Goal: Use online tool/utility: Utilize a website feature to perform a specific function

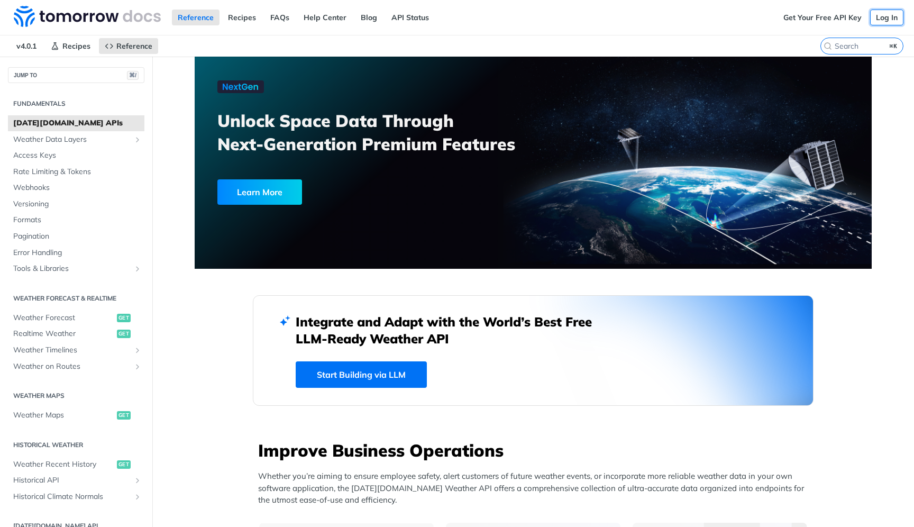
click at [891, 15] on link "Log In" at bounding box center [886, 18] width 33 height 16
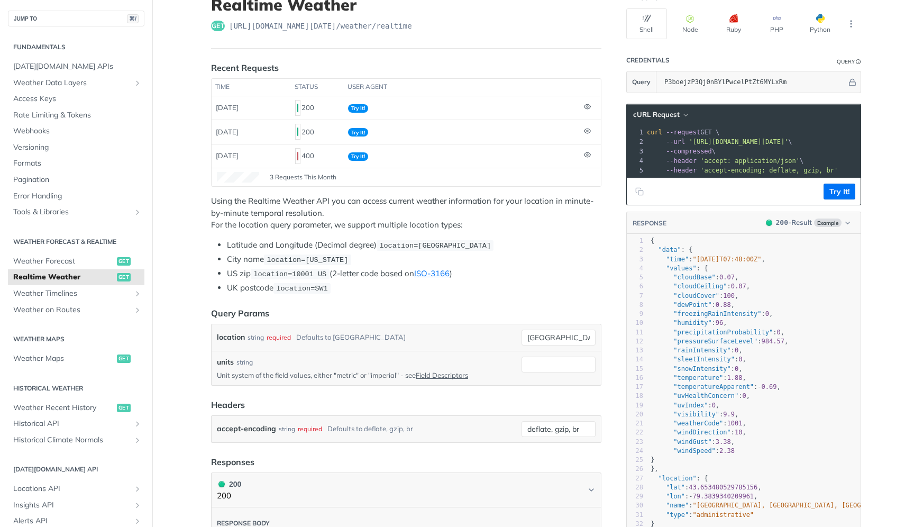
scroll to position [78, 0]
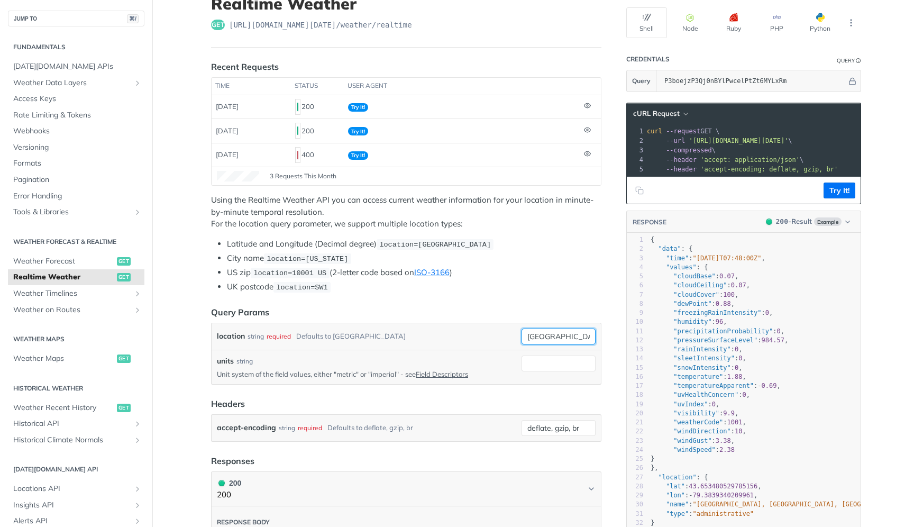
drag, startPoint x: 555, startPoint y: 331, endPoint x: 460, endPoint y: 326, distance: 95.3
click at [460, 326] on div "location string required Defaults to [GEOGRAPHIC_DATA] [GEOGRAPHIC_DATA] requir…" at bounding box center [406, 336] width 389 height 26
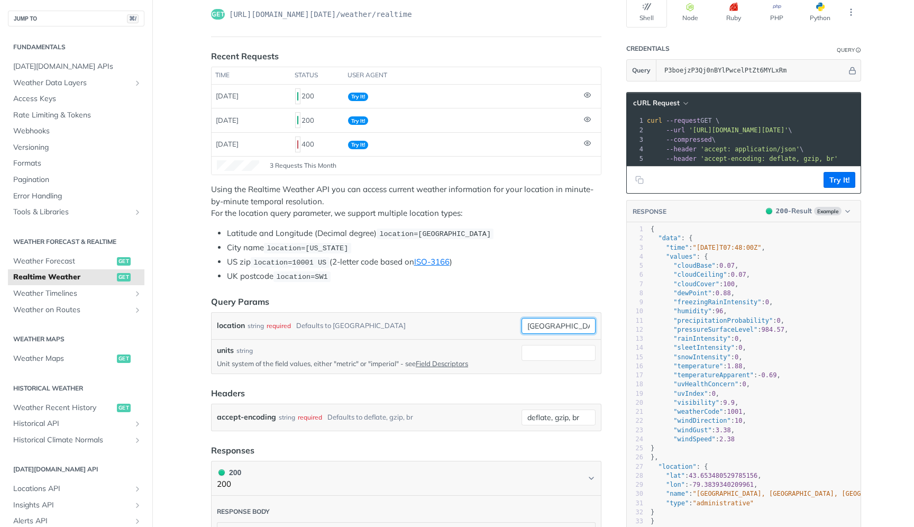
scroll to position [0, 0]
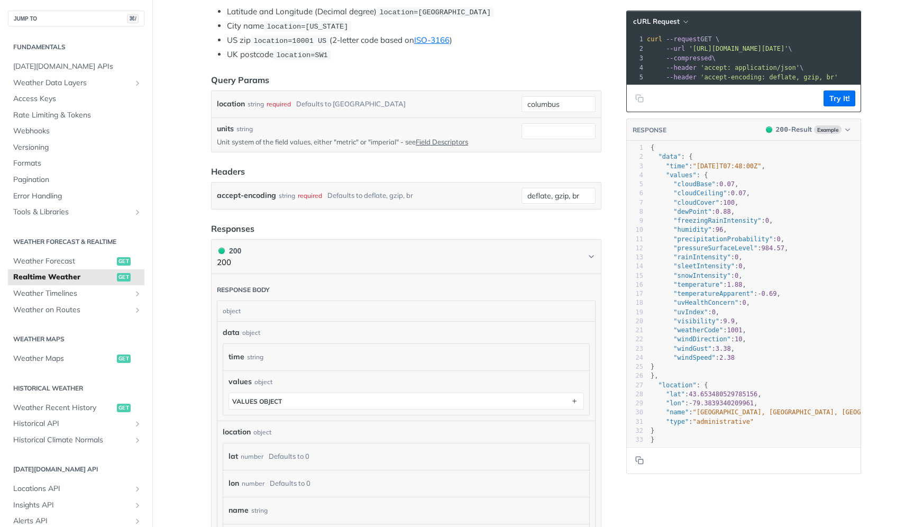
scroll to position [316, 0]
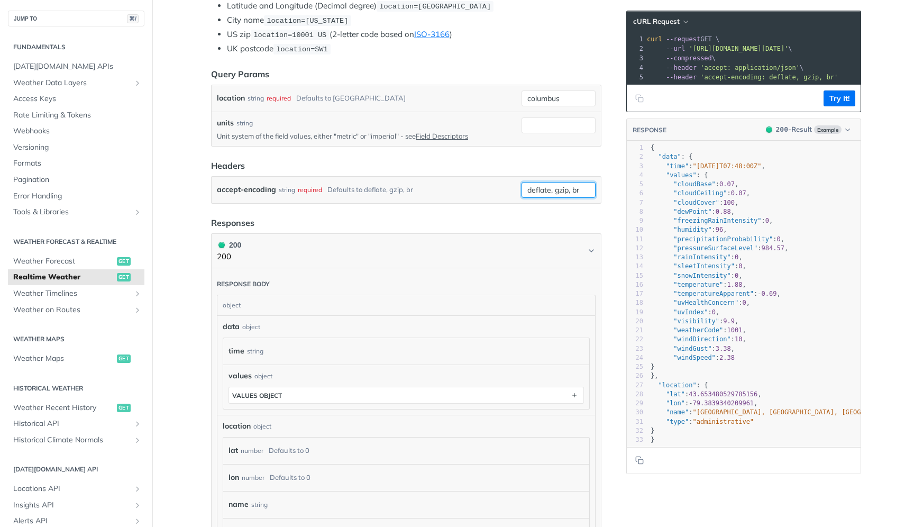
click at [535, 182] on input "deflate, gzip, br" at bounding box center [558, 190] width 74 height 16
click at [531, 250] on div "Use default value" at bounding box center [542, 247] width 105 height 16
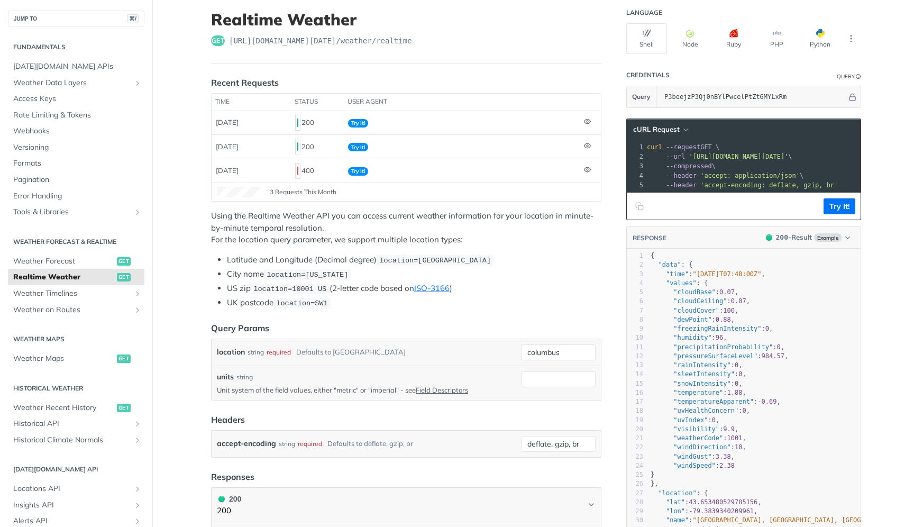
scroll to position [75, 0]
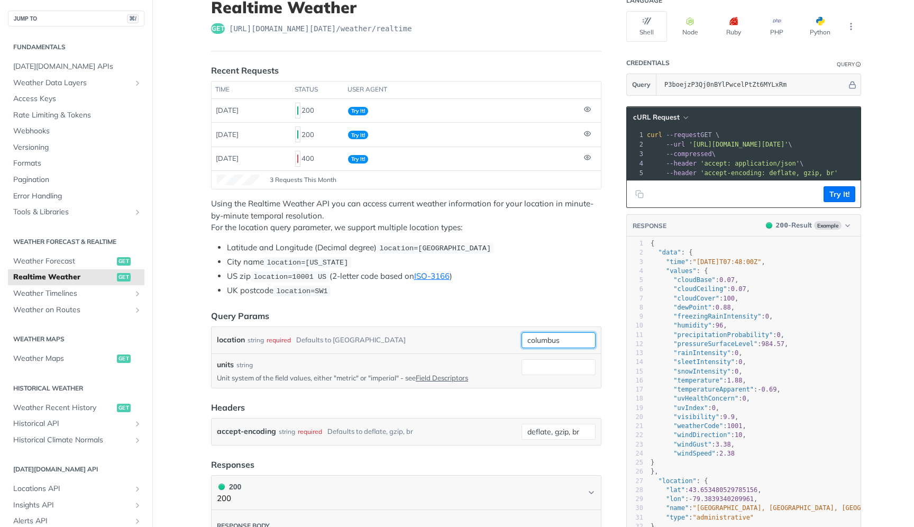
click at [570, 341] on input "columbus" at bounding box center [558, 340] width 74 height 16
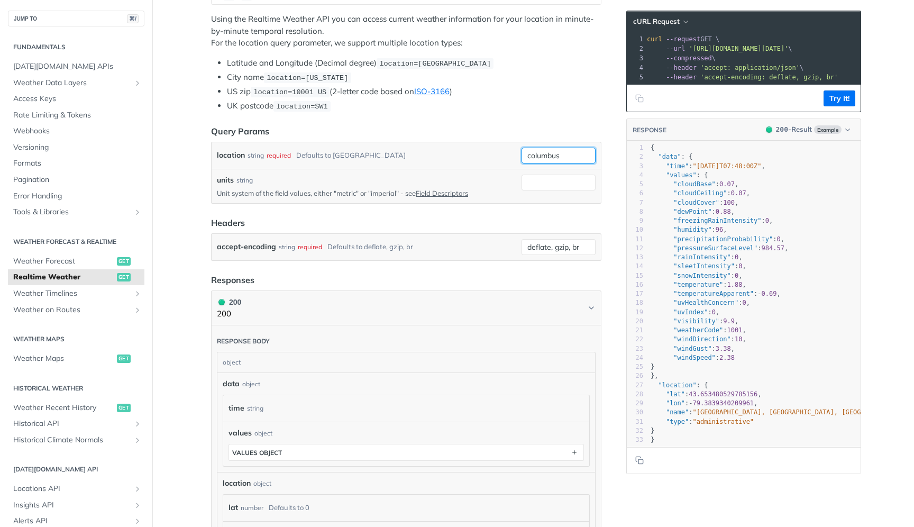
scroll to position [265, 0]
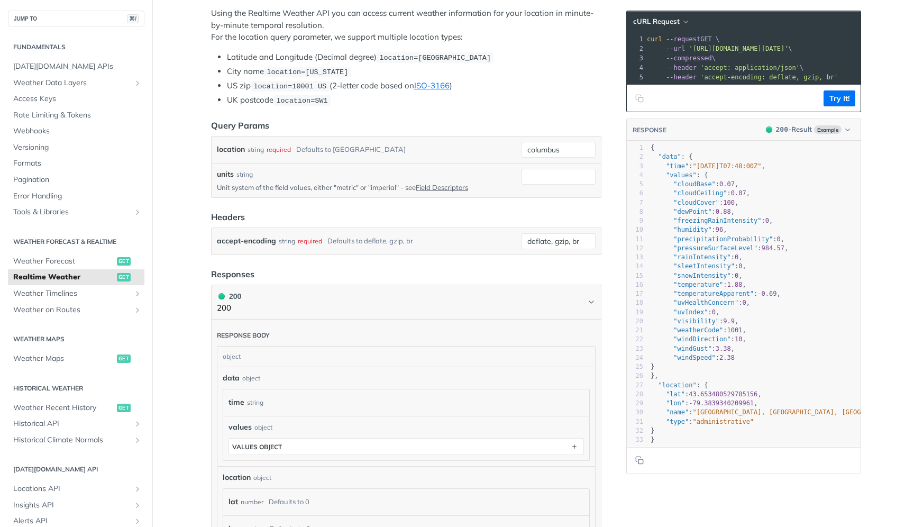
click at [853, 108] on footer "Try It!" at bounding box center [744, 98] width 234 height 27
click at [847, 93] on button "Try It!" at bounding box center [839, 98] width 32 height 16
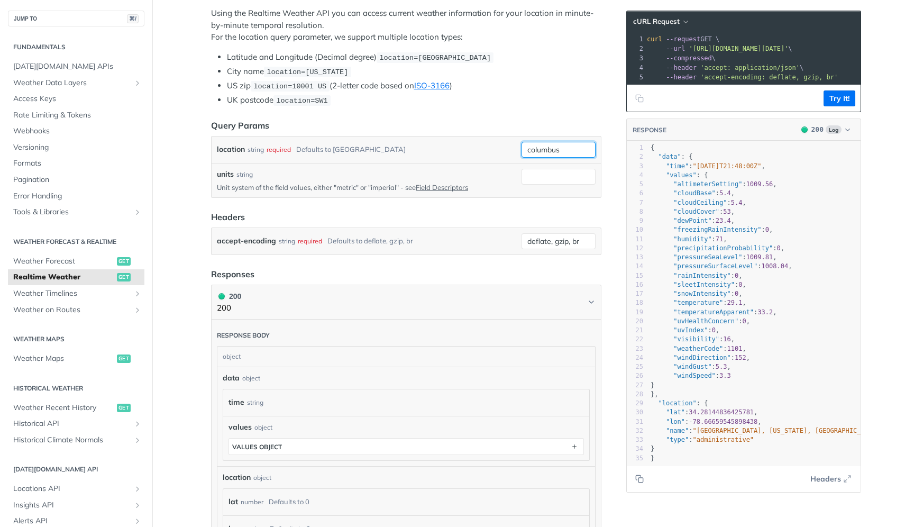
click at [555, 146] on input "columbus" at bounding box center [558, 150] width 74 height 16
click at [564, 147] on input "columbus" at bounding box center [558, 150] width 74 height 16
type input "columbus oh"
click at [836, 101] on button "Try It!" at bounding box center [839, 98] width 32 height 16
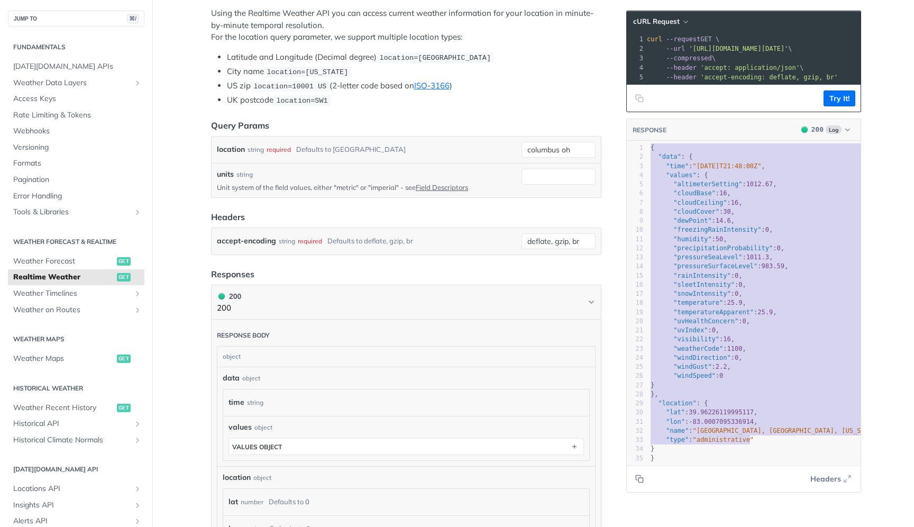
type textarea "{ "data": { "time": "[DATE]T21:48:00Z", "values": { "altimeterSetting": 1012.67…"
drag, startPoint x: 649, startPoint y: 149, endPoint x: 752, endPoint y: 448, distance: 316.3
click at [752, 448] on div "1 { 2 "data" : { 3 "time" : "[DATE]T21:48:00Z" , 4 "values" : { 5 "altimeterSet…" at bounding box center [766, 302] width 237 height 319
type textarea "}"
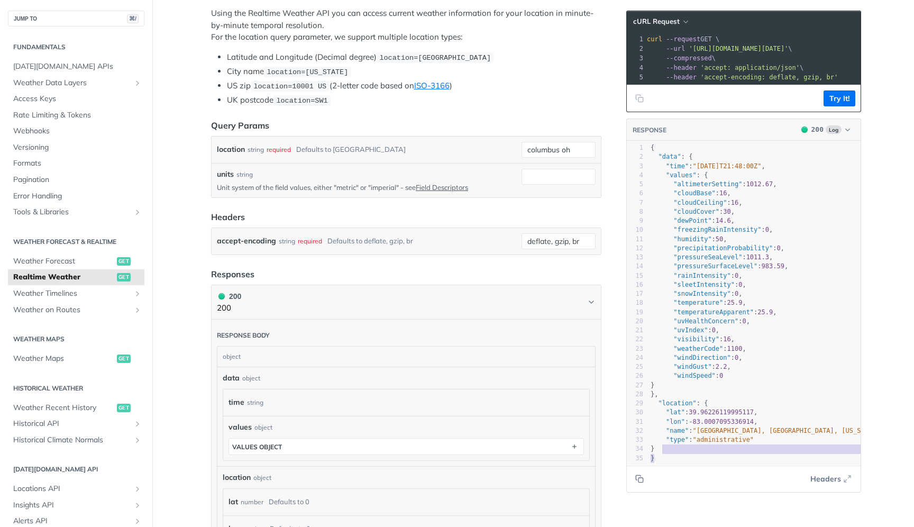
drag, startPoint x: 744, startPoint y: 455, endPoint x: 739, endPoint y: 449, distance: 7.9
click at [739, 449] on div "1 { 2 "data" : { 3 "time" : "[DATE]T21:48:00Z" , 4 "values" : { 5 "altimeterSet…" at bounding box center [766, 302] width 237 height 319
click at [642, 478] on icon "Copy to clipboard" at bounding box center [639, 478] width 8 height 8
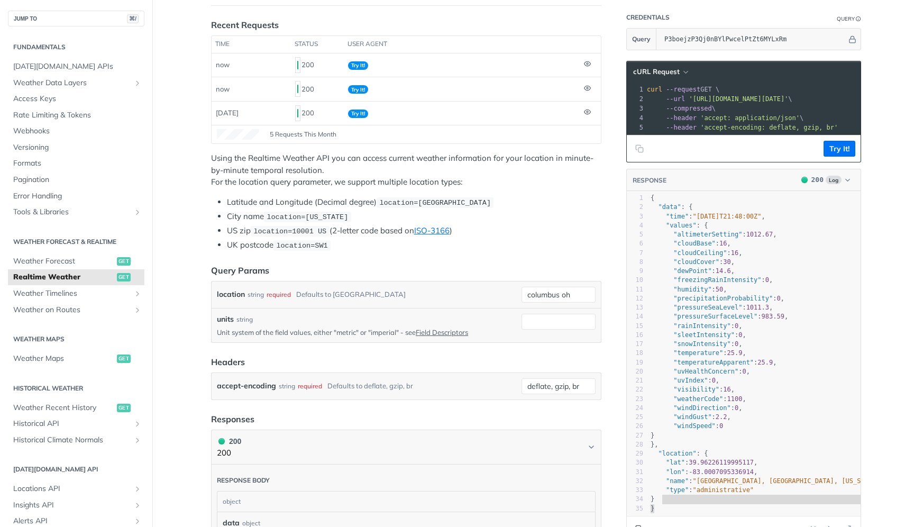
scroll to position [0, 0]
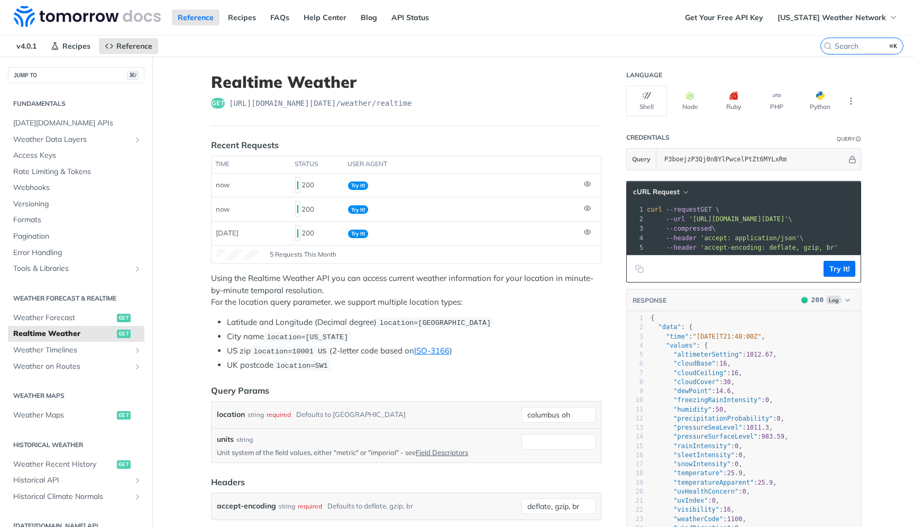
click at [388, 101] on span "[URL][DOMAIN_NAME][DATE] /weather/realtime" at bounding box center [320, 103] width 183 height 11
copy span "[URL][DOMAIN_NAME][DATE] /weather/realtime"
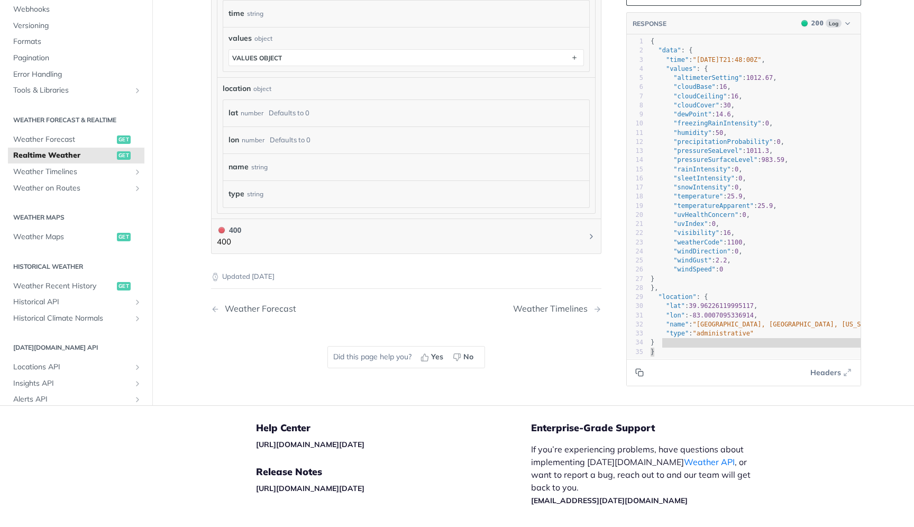
scroll to position [0, 24]
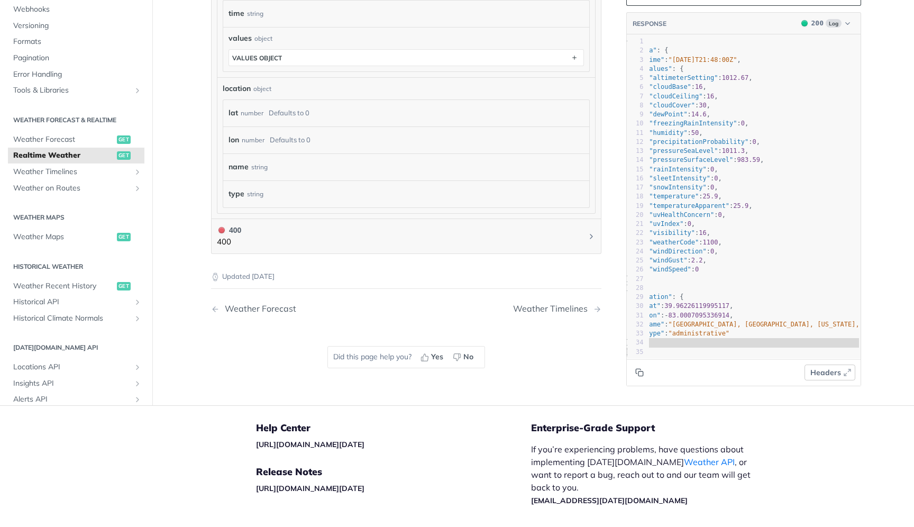
click at [848, 372] on icon "button" at bounding box center [847, 372] width 8 height 8
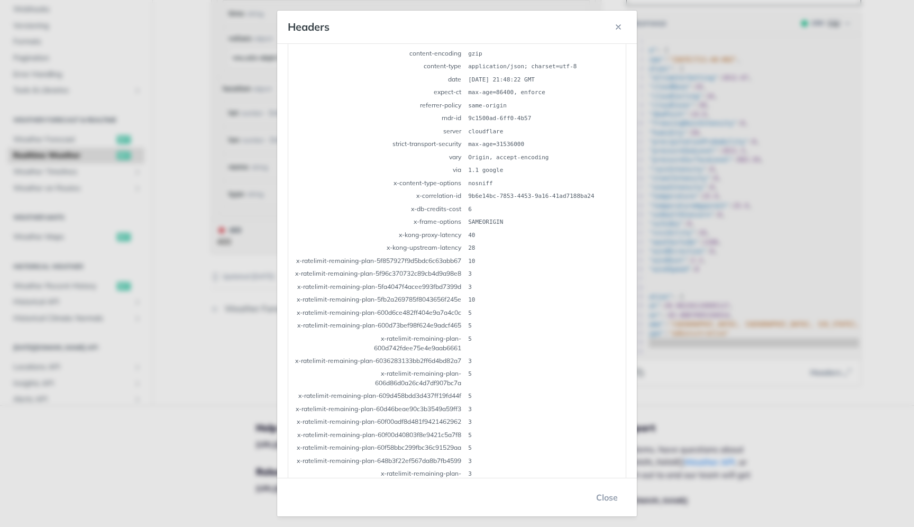
scroll to position [289, 0]
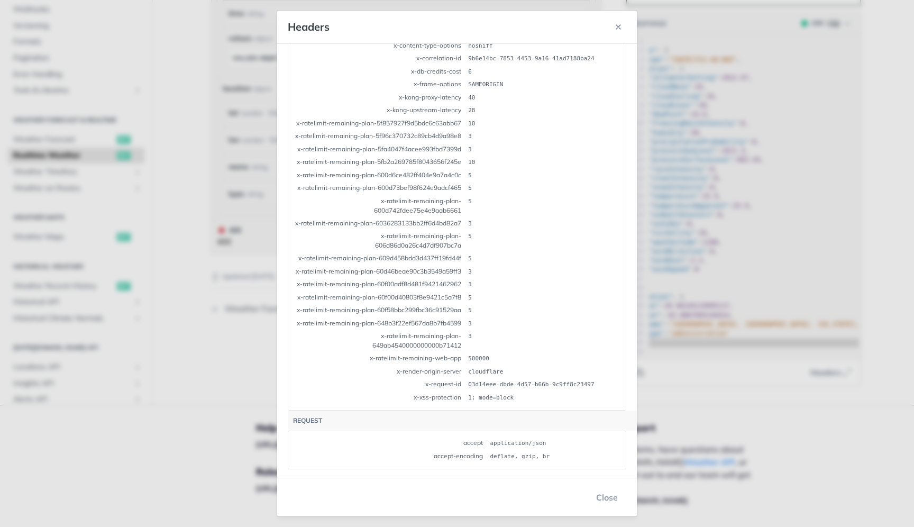
click at [784, 366] on div "Headers Response access-control-allow-credentials true access-control-allow-hea…" at bounding box center [457, 263] width 914 height 527
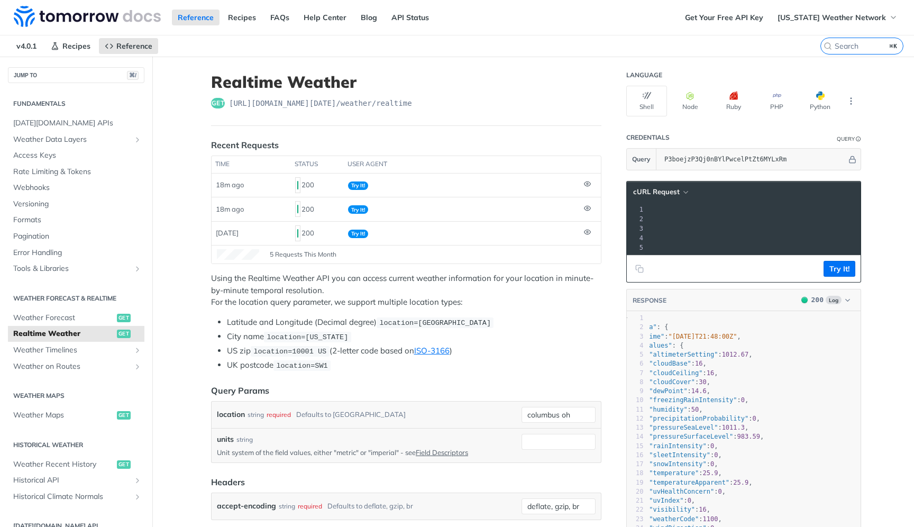
scroll to position [0, 250]
click at [839, 259] on footer "Try It!" at bounding box center [744, 268] width 234 height 27
click at [838, 269] on button "Try It!" at bounding box center [839, 269] width 32 height 16
click at [645, 270] on button "Copy to clipboard" at bounding box center [639, 269] width 15 height 16
click at [840, 266] on button "Try It!" at bounding box center [839, 269] width 32 height 16
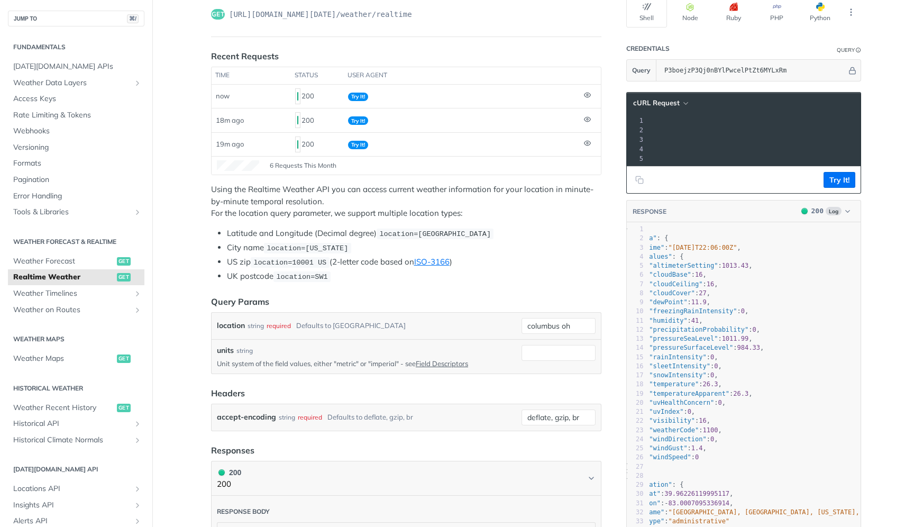
scroll to position [69, 0]
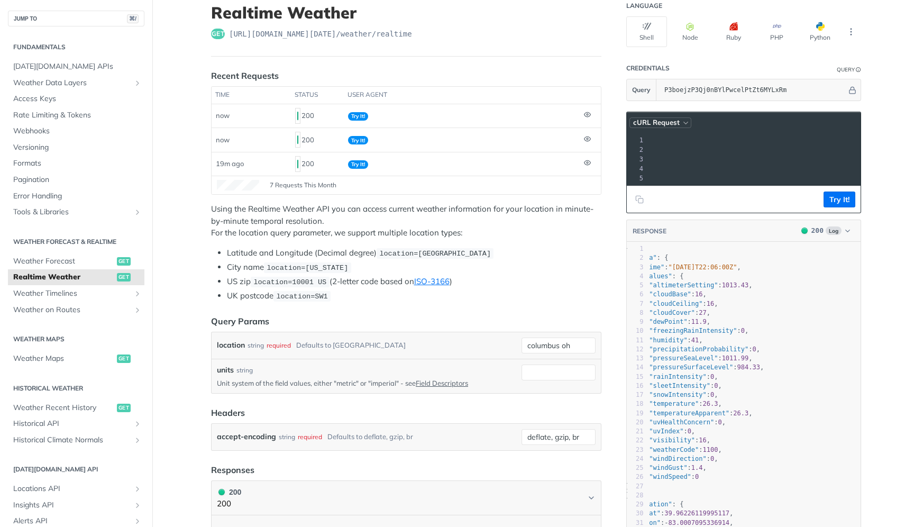
click at [684, 119] on icon "button" at bounding box center [686, 123] width 8 height 8
click at [660, 161] on div "HTTPie" at bounding box center [640, 168] width 105 height 15
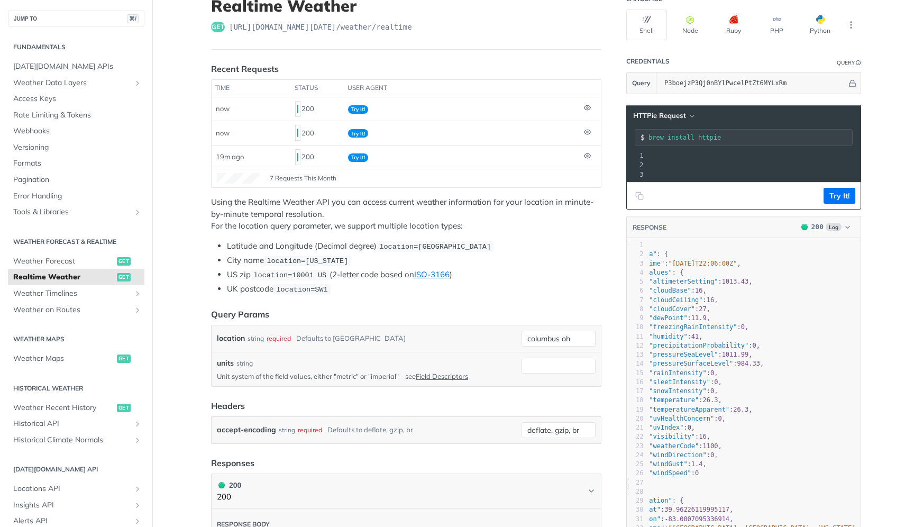
scroll to position [75, 0]
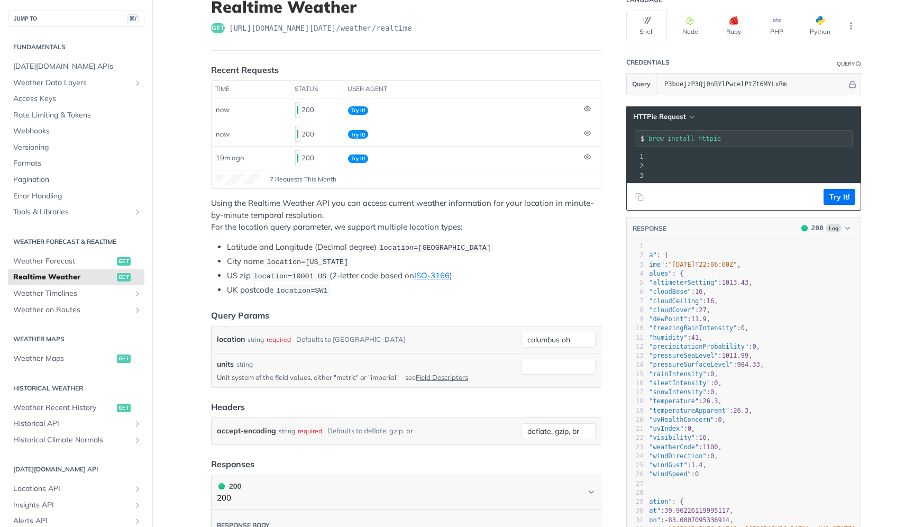
click at [686, 131] on div "brew install httpie" at bounding box center [744, 138] width 218 height 17
click at [685, 123] on header "HTTPie Request" at bounding box center [744, 116] width 234 height 21
click at [688, 115] on icon "button" at bounding box center [692, 117] width 8 height 8
click at [655, 150] on div "cURL" at bounding box center [642, 147] width 105 height 15
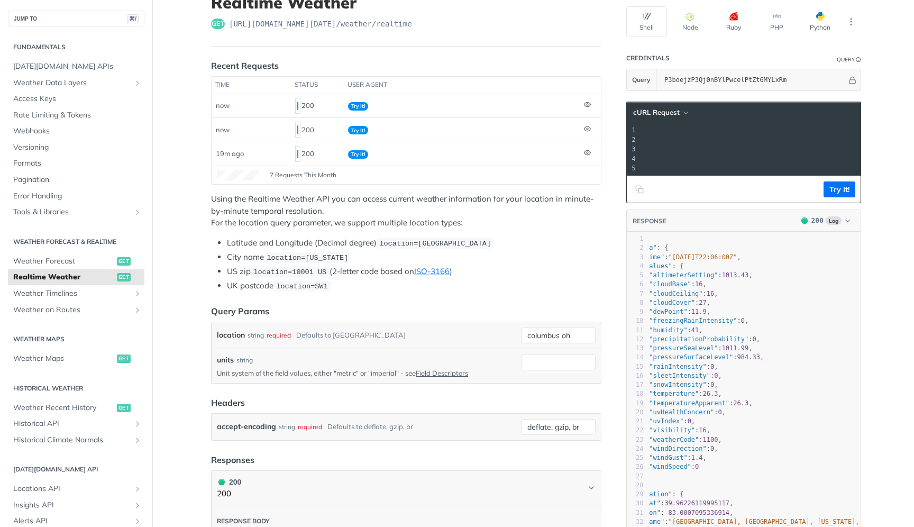
scroll to position [0, 0]
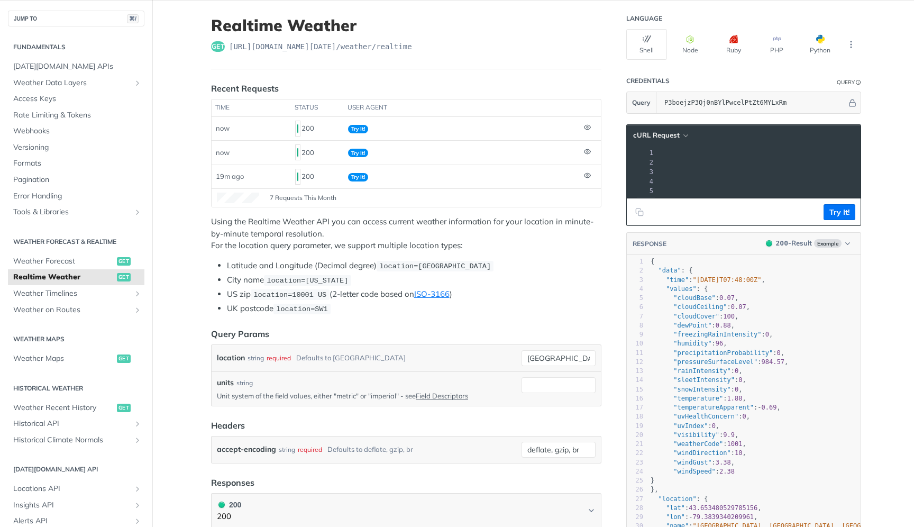
scroll to position [0, 227]
